Goal: Navigation & Orientation: Find specific page/section

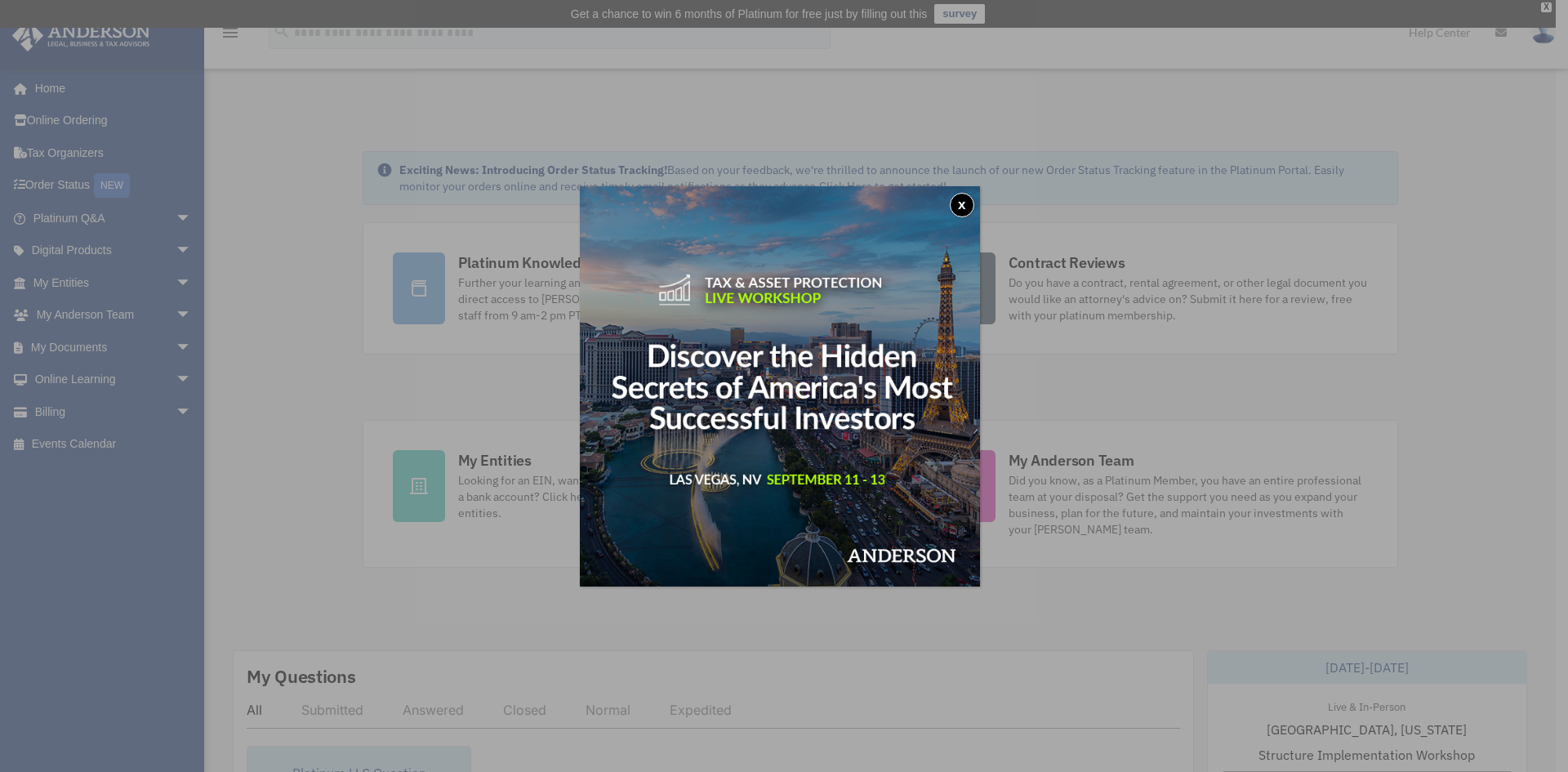
click at [962, 203] on button "x" at bounding box center [962, 204] width 24 height 24
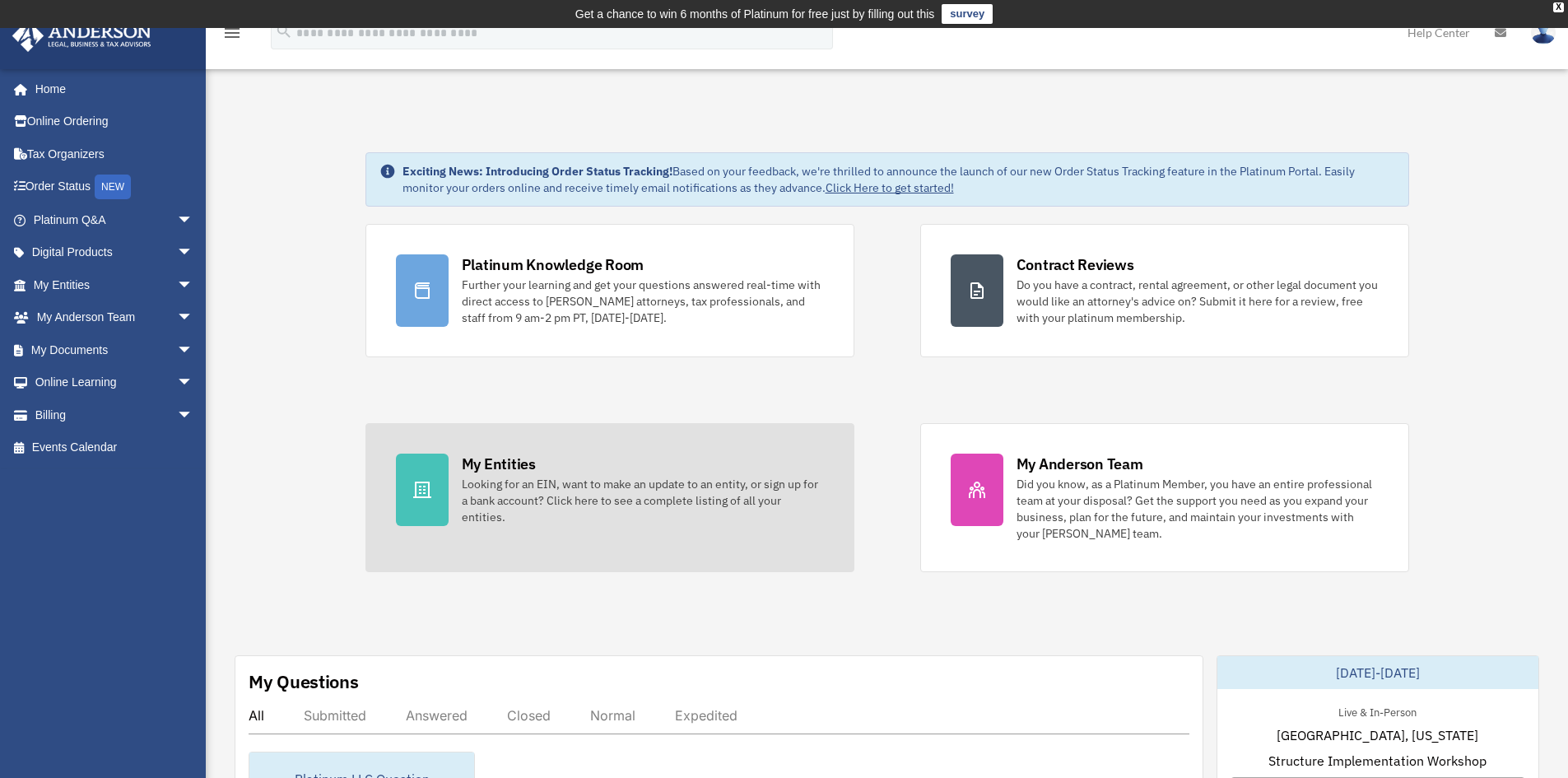
click at [499, 472] on div "My Entities" at bounding box center [499, 463] width 74 height 21
click at [503, 462] on div "My Entities" at bounding box center [499, 463] width 74 height 21
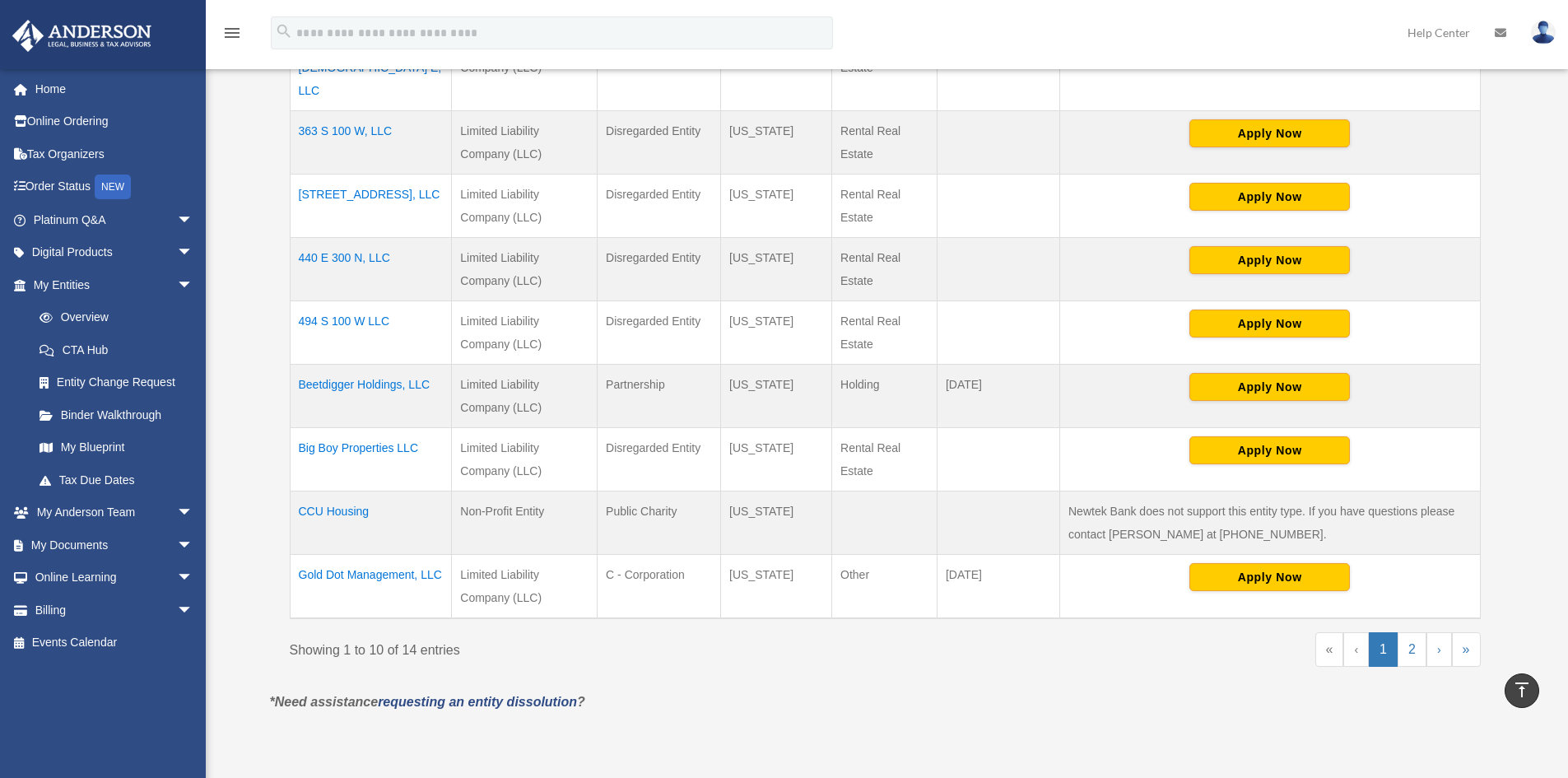
scroll to position [576, 0]
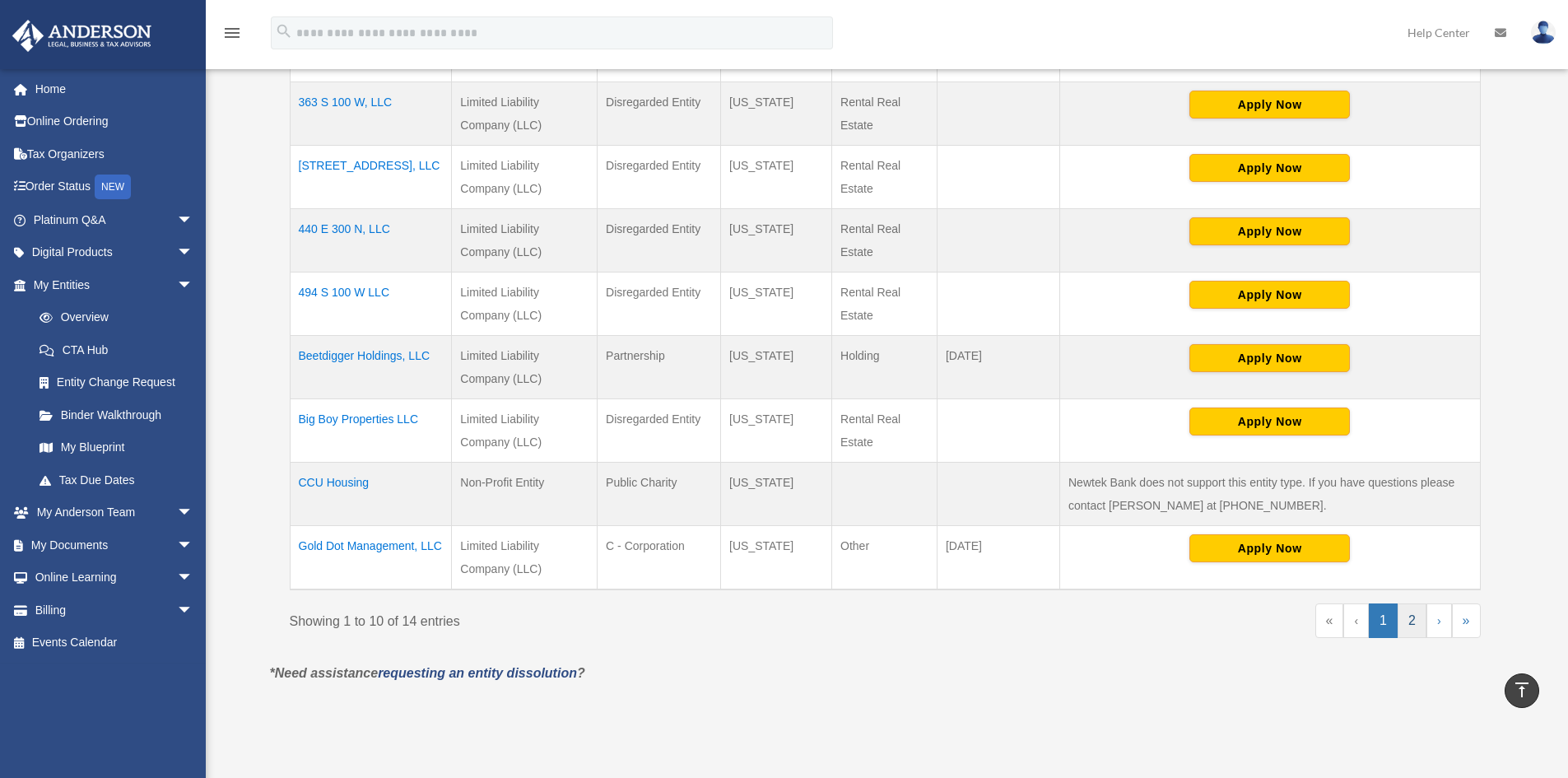
click at [1412, 609] on link "2" at bounding box center [1411, 619] width 28 height 34
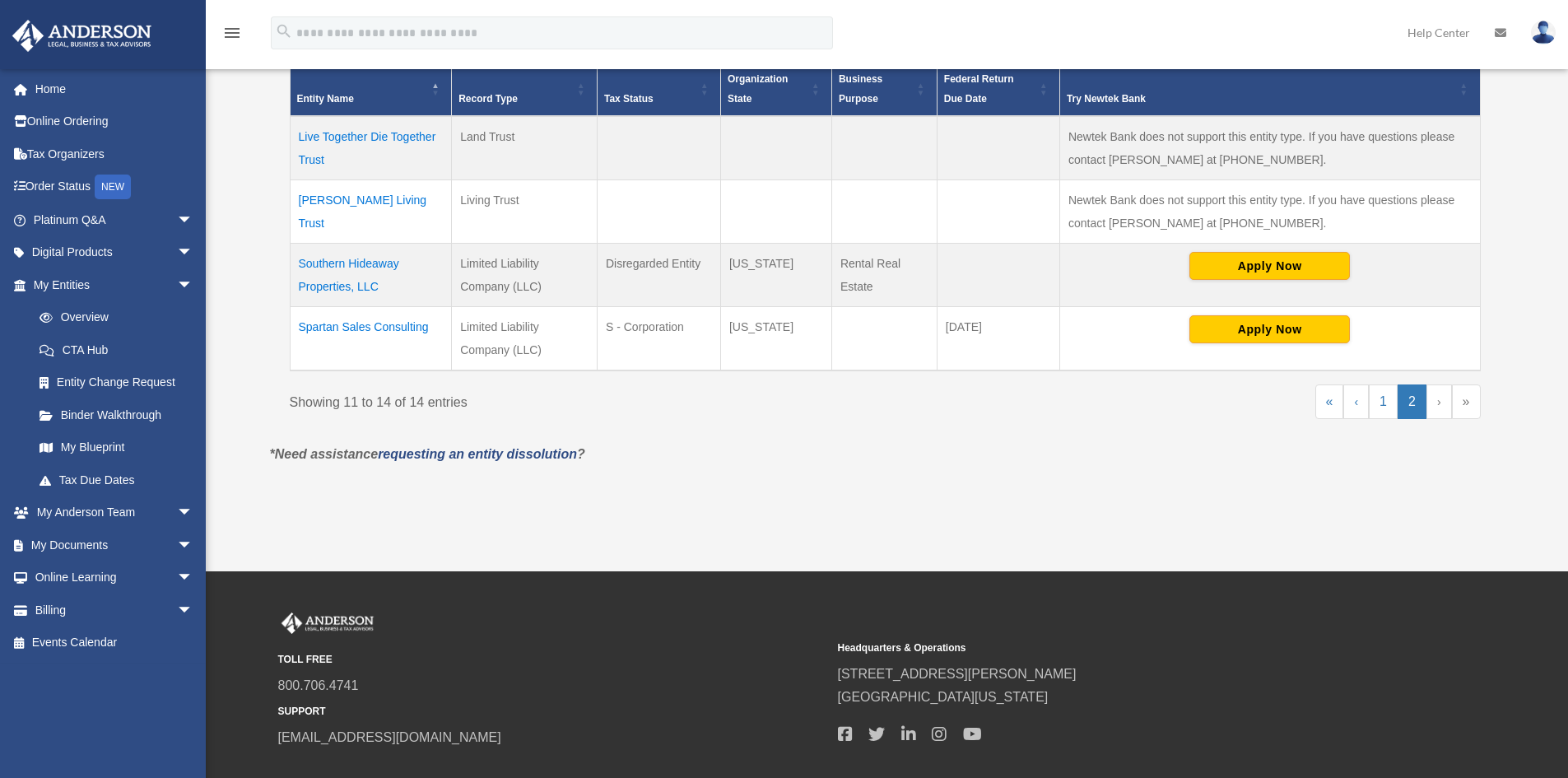
scroll to position [411, 0]
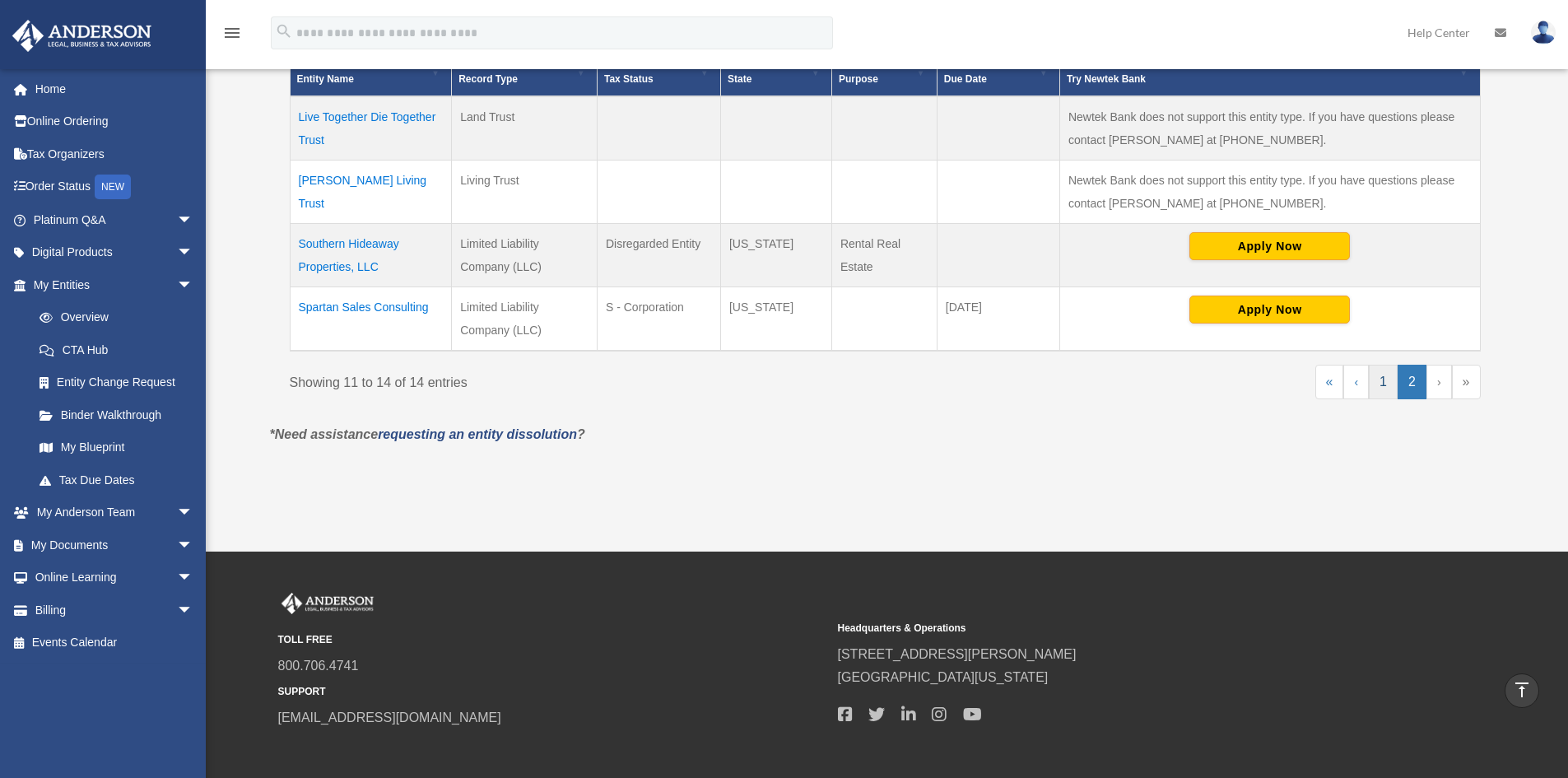
click at [1387, 381] on link "1" at bounding box center [1382, 381] width 28 height 34
